Goal: Task Accomplishment & Management: Use online tool/utility

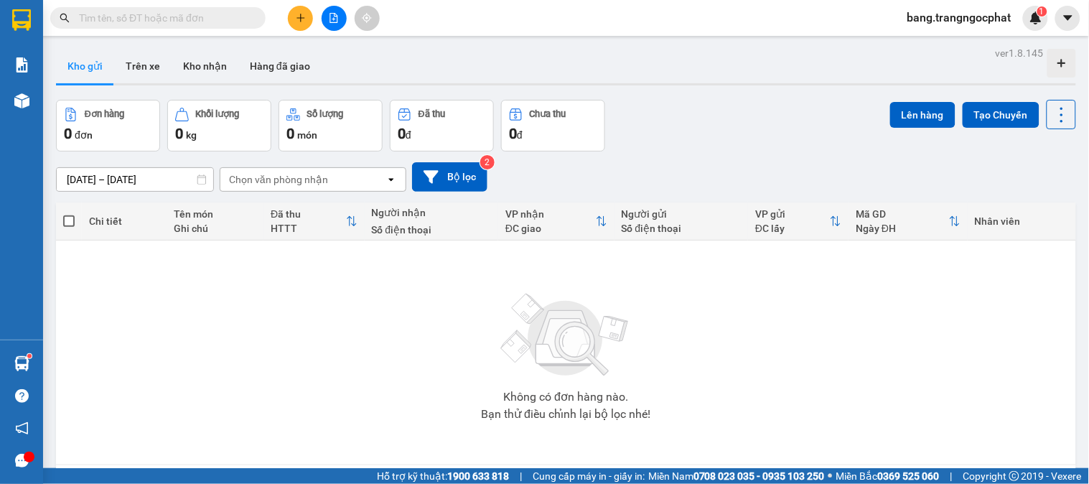
click at [203, 18] on input "text" at bounding box center [163, 18] width 169 height 16
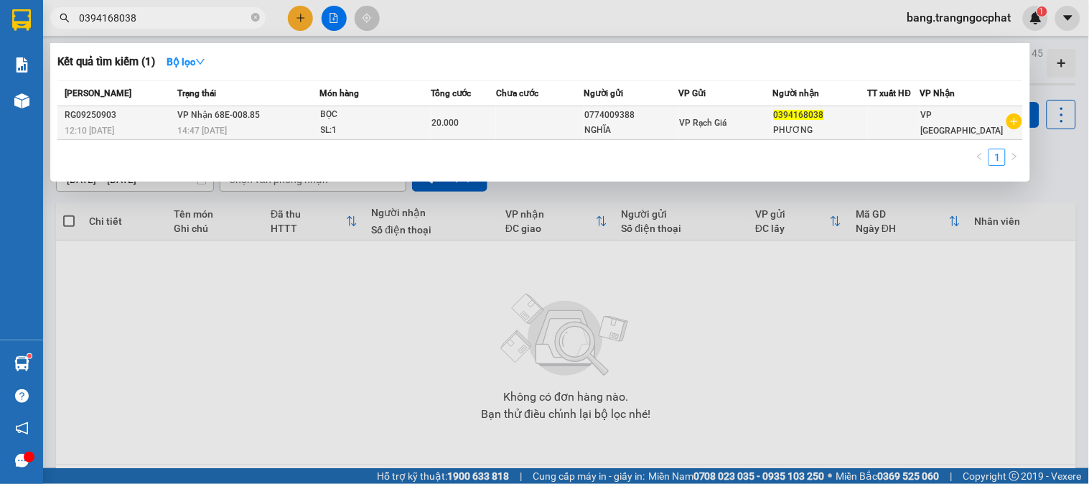
type input "0394168038"
click at [474, 123] on div "20.000" at bounding box center [464, 123] width 64 height 16
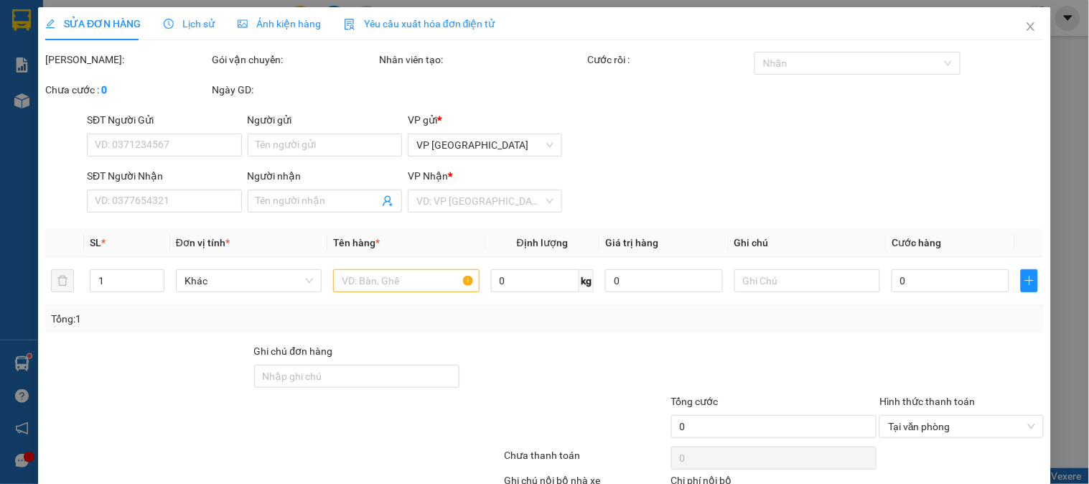
type input "0774009388"
type input "NGHĨA"
type input "0394168038"
type input "PHƯƠNG"
type input "20.000"
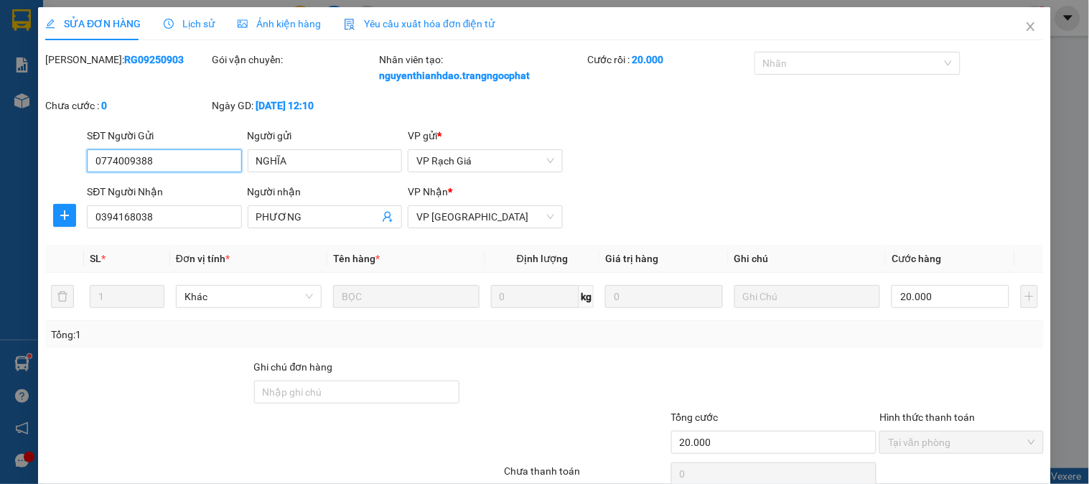
scroll to position [110, 0]
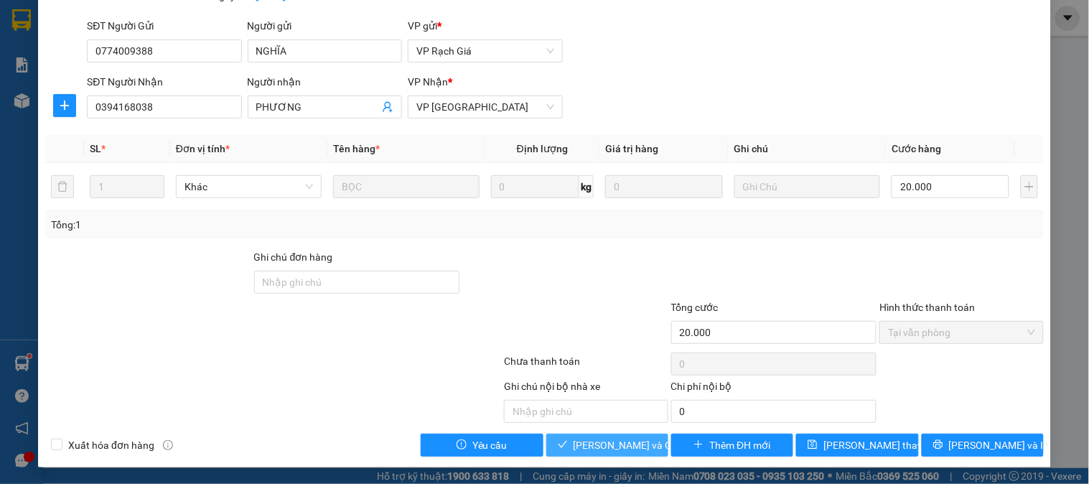
click at [595, 447] on span "Lưu và Giao hàng" at bounding box center [643, 445] width 138 height 16
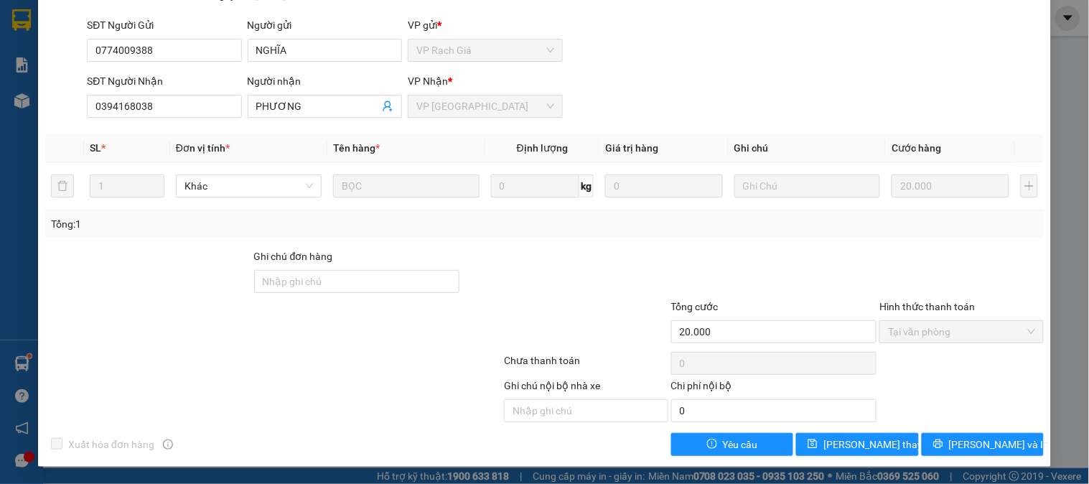
scroll to position [0, 0]
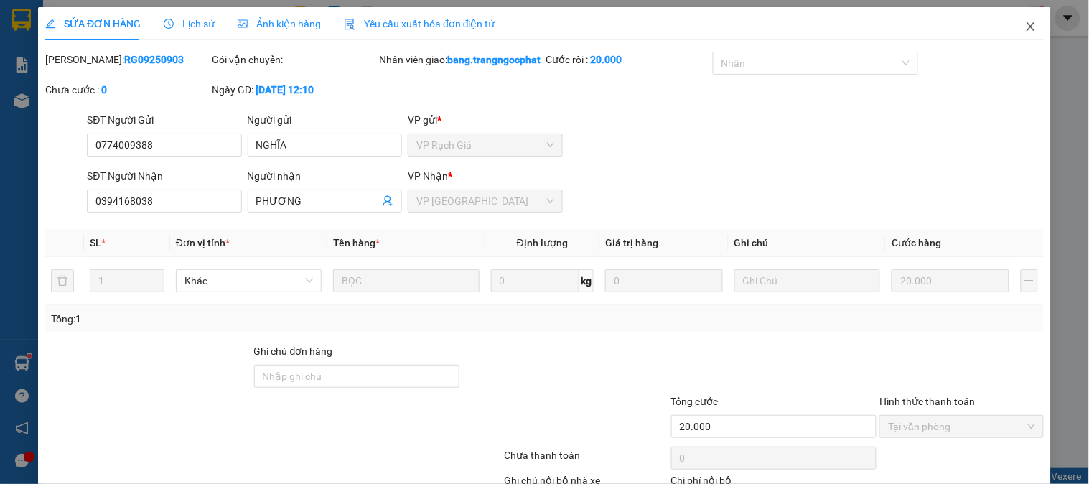
click at [1015, 29] on span "Close" at bounding box center [1031, 27] width 40 height 40
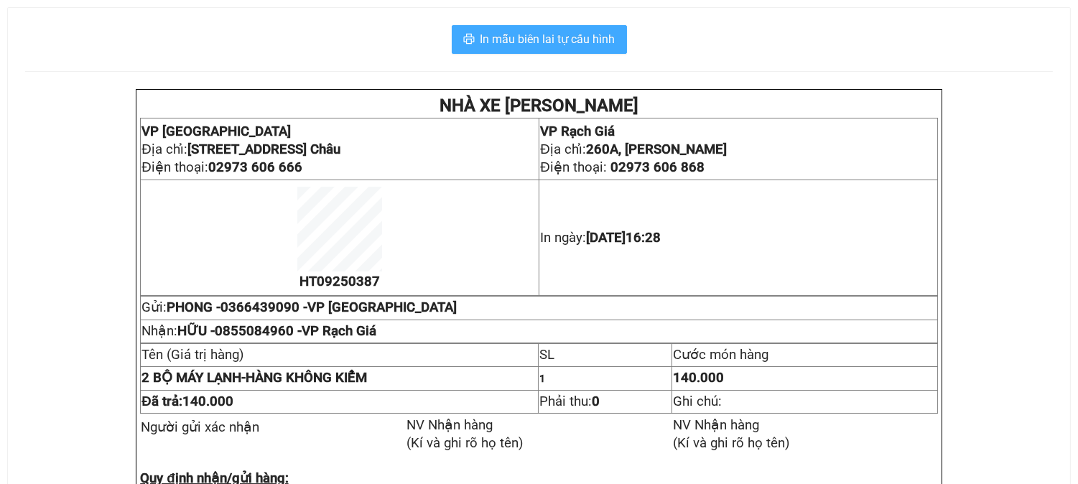
drag, startPoint x: 541, startPoint y: 37, endPoint x: 566, endPoint y: 43, distance: 26.0
click at [558, 39] on span "In mẫu biên lai tự cấu hình" at bounding box center [547, 39] width 135 height 18
click at [564, 39] on span "In mẫu biên lai tự cấu hình" at bounding box center [547, 39] width 135 height 18
click at [582, 44] on span "In mẫu biên lai tự cấu hình" at bounding box center [547, 39] width 135 height 18
click at [572, 37] on span "In mẫu biên lai tự cấu hình" at bounding box center [547, 39] width 135 height 18
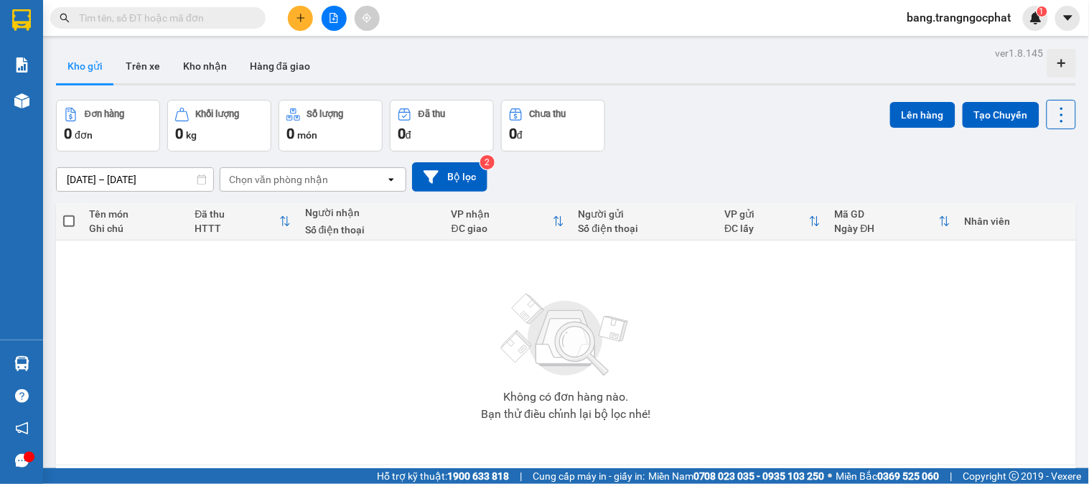
drag, startPoint x: 778, startPoint y: 147, endPoint x: 623, endPoint y: 79, distance: 169.8
click at [779, 147] on div "Đơn hàng 0 đơn Khối lượng 0 kg Số lượng 0 món Đã thu 0 đ Chưa thu 0 đ Lên hàng …" at bounding box center [566, 126] width 1021 height 52
